Goal: Check status: Check status

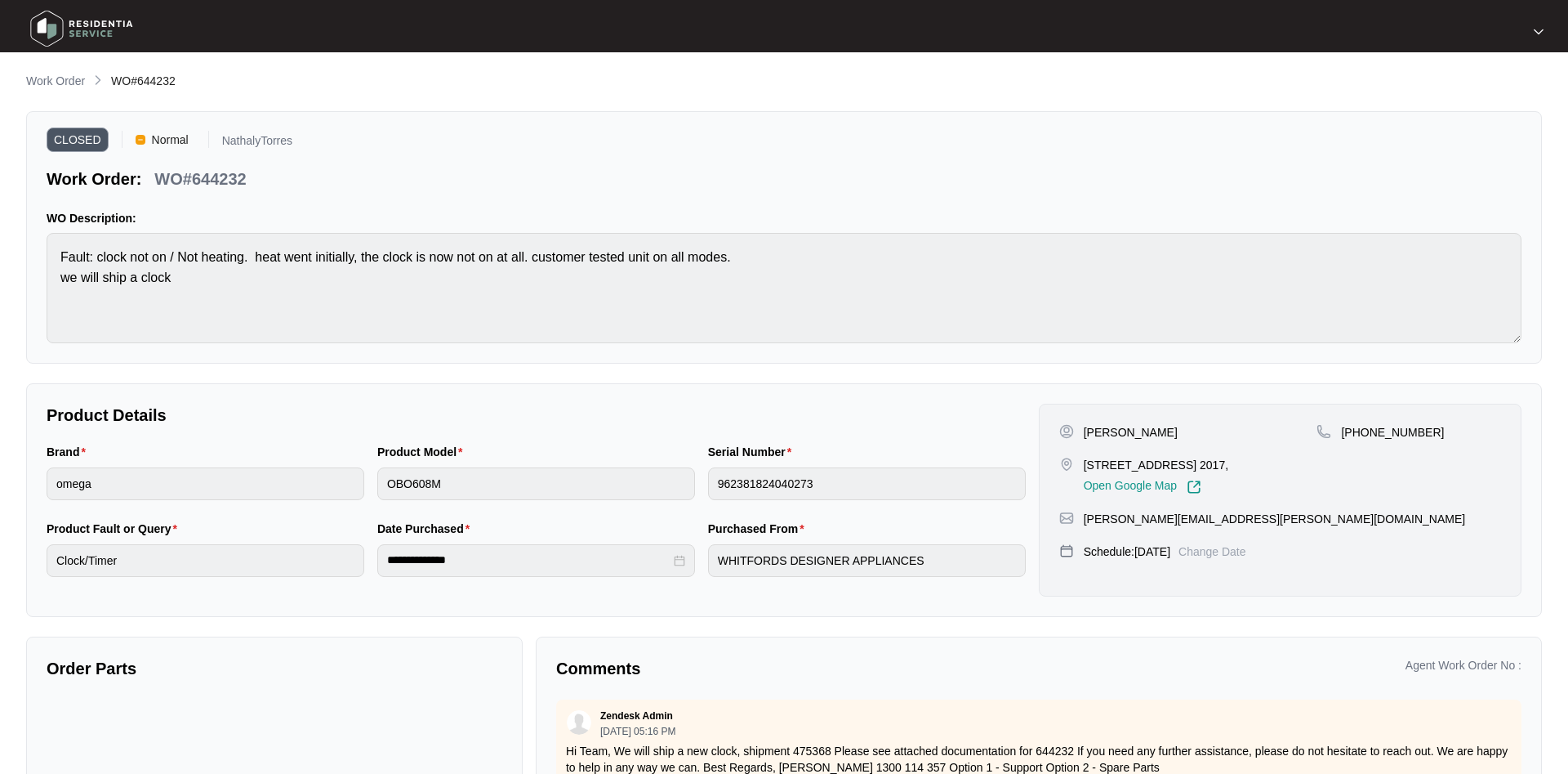
click at [63, 84] on p "Work Order" at bounding box center [56, 80] width 59 height 16
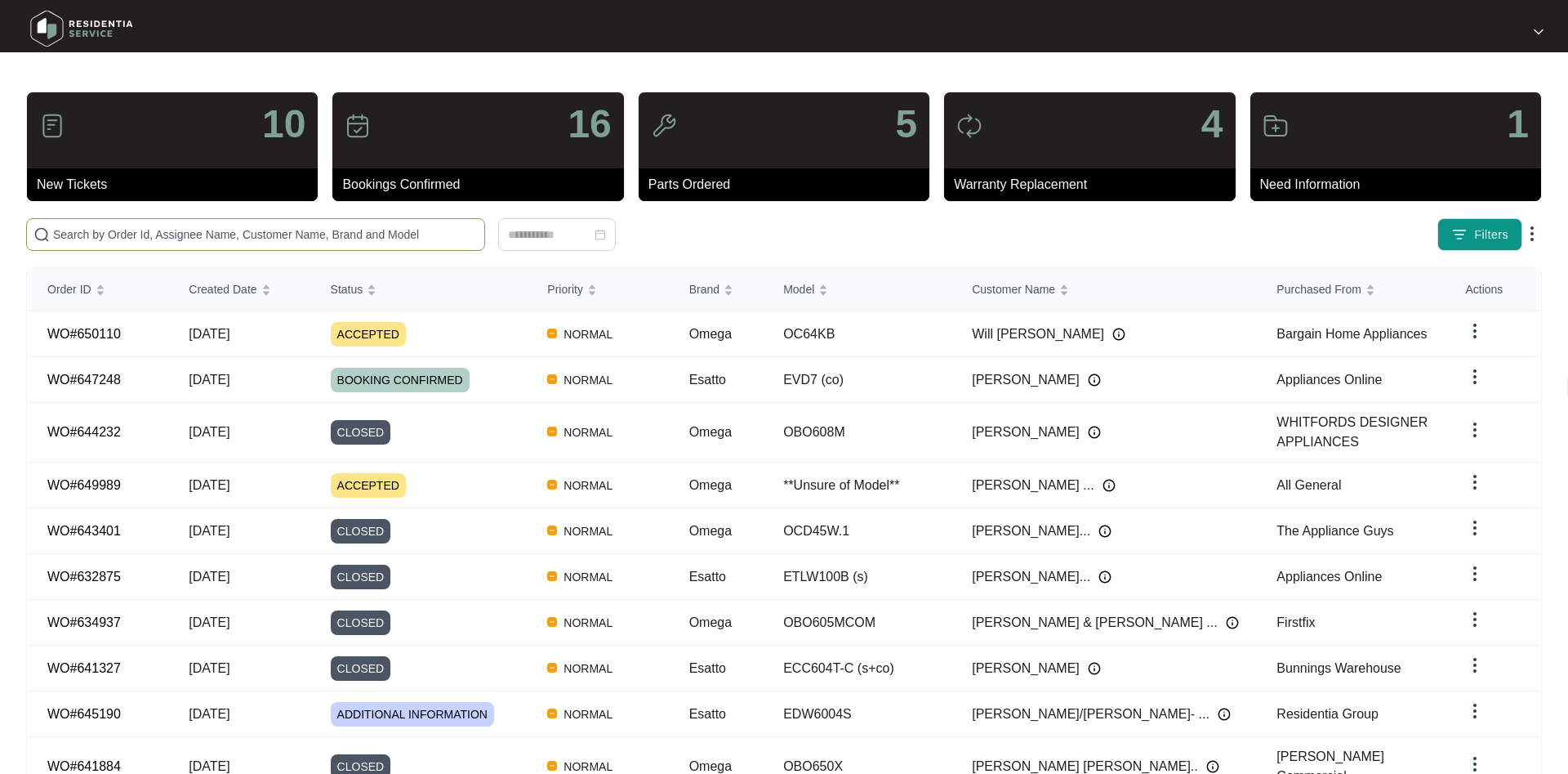
click at [199, 243] on span at bounding box center [256, 235] width 459 height 33
click at [197, 237] on input "text" at bounding box center [265, 234] width 425 height 18
paste input "636638"
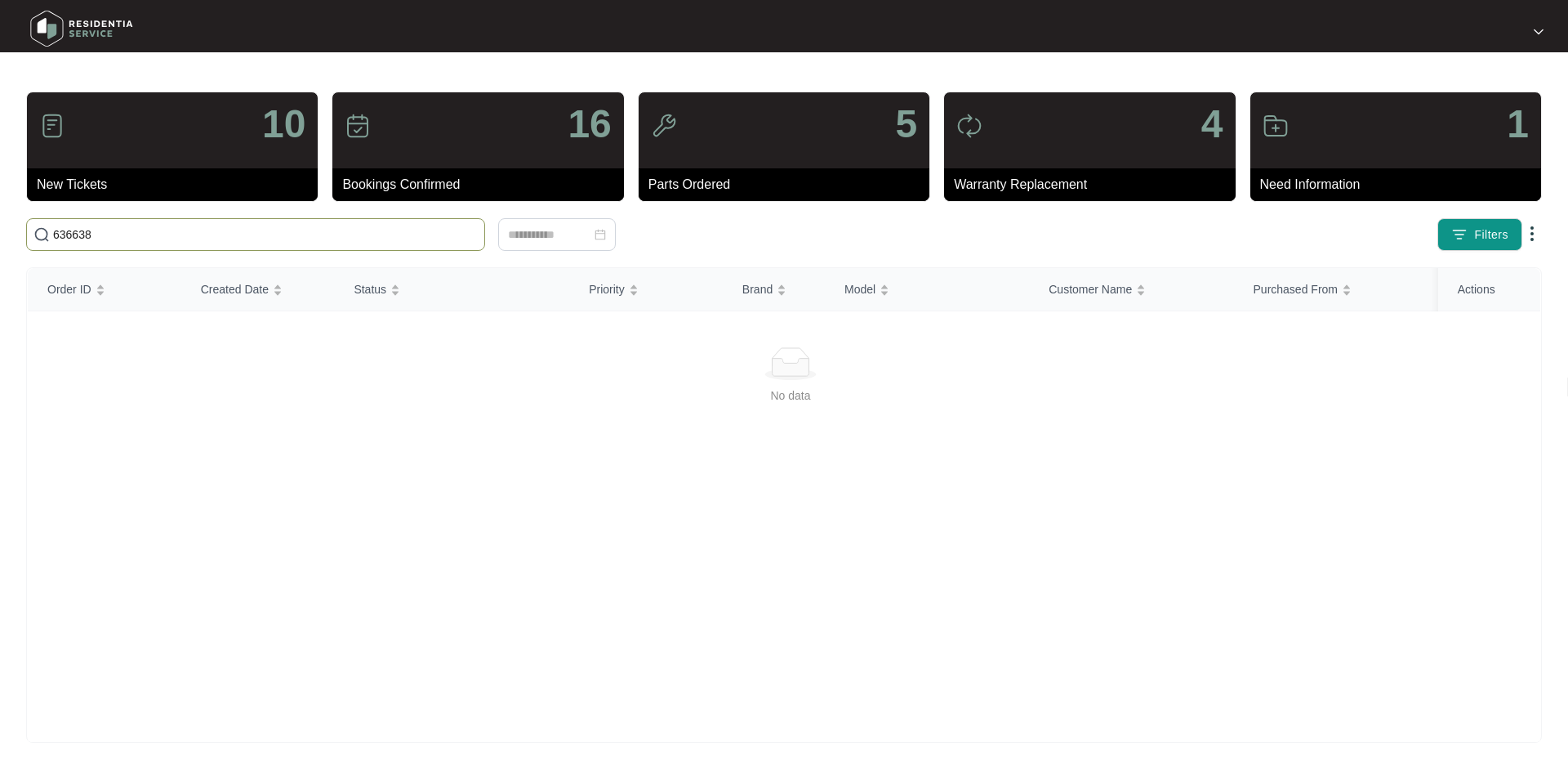
click at [139, 223] on span "636638" at bounding box center [256, 235] width 459 height 33
click at [134, 226] on input "636638" at bounding box center [265, 234] width 425 height 18
click at [127, 230] on input "636638" at bounding box center [265, 234] width 425 height 18
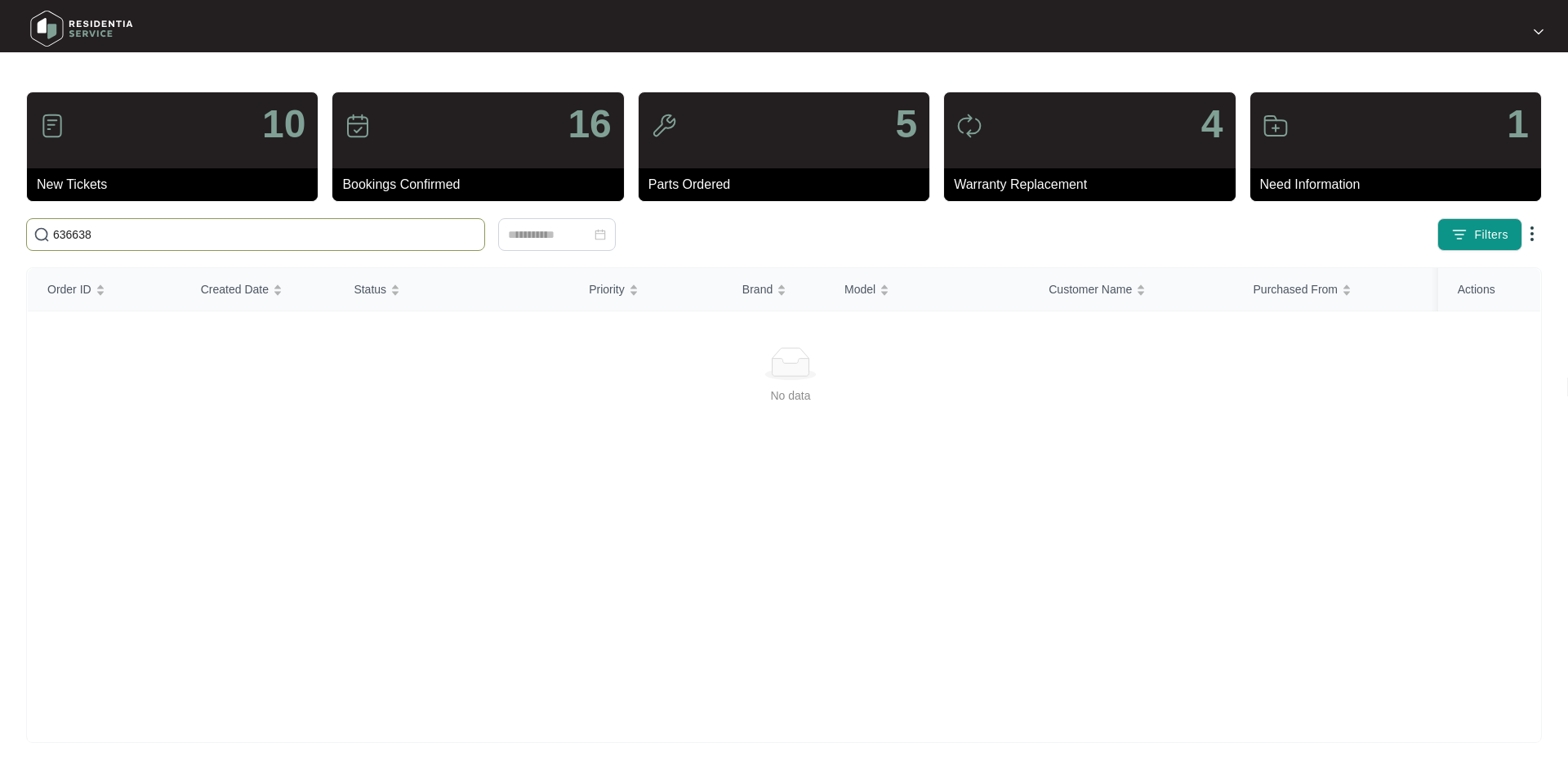
paste input "50110"
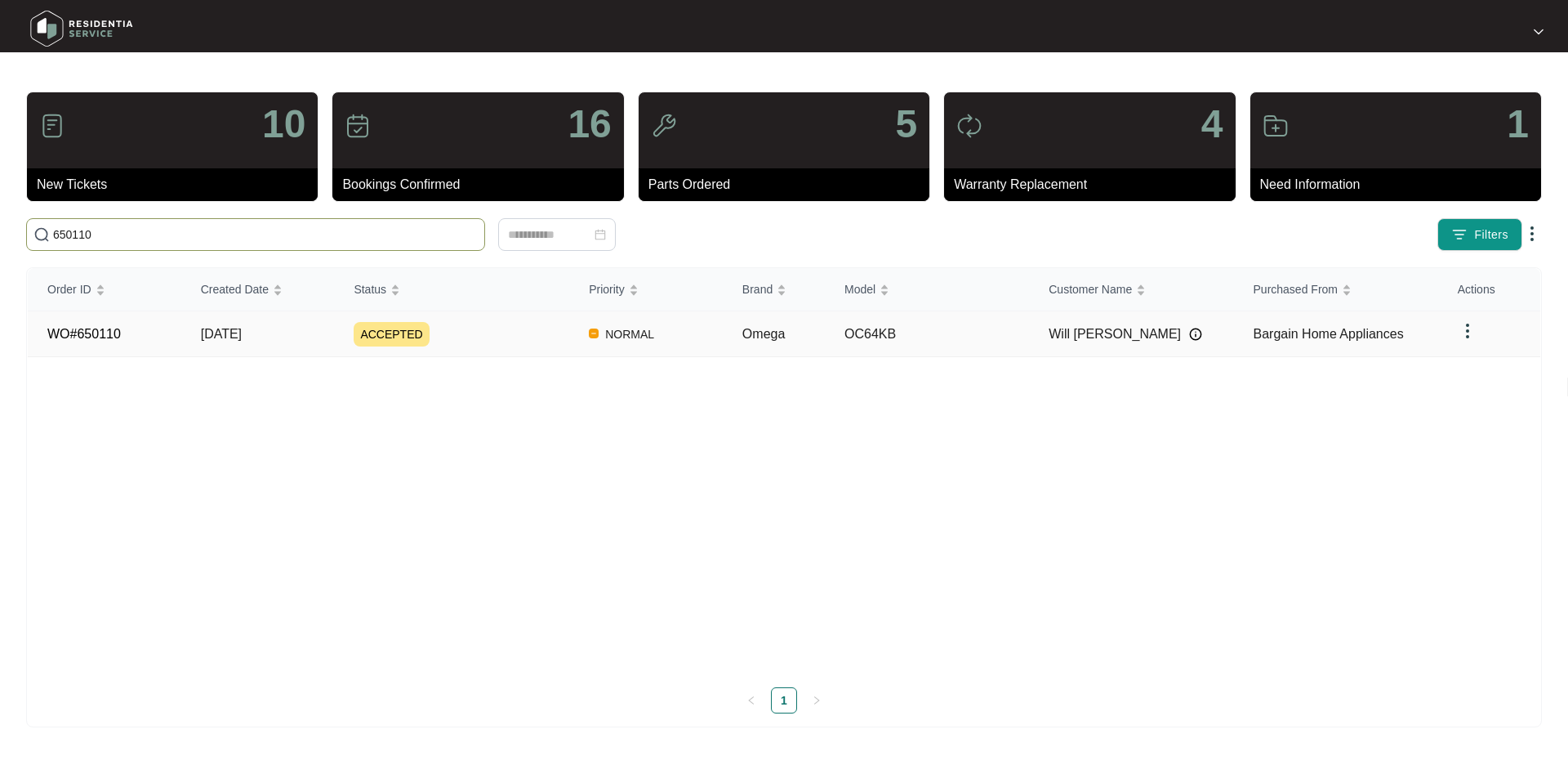
type input "650110"
click at [515, 344] on div "ACCEPTED" at bounding box center [461, 334] width 216 height 25
